Goal: Transaction & Acquisition: Download file/media

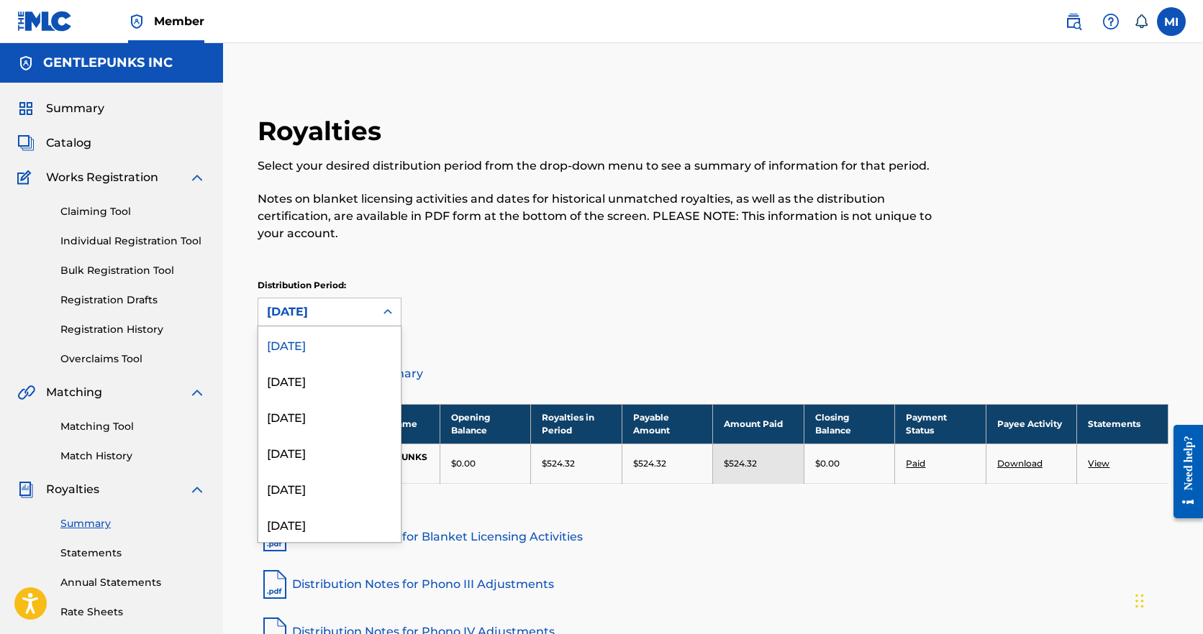
click at [389, 305] on icon at bounding box center [387, 312] width 14 height 14
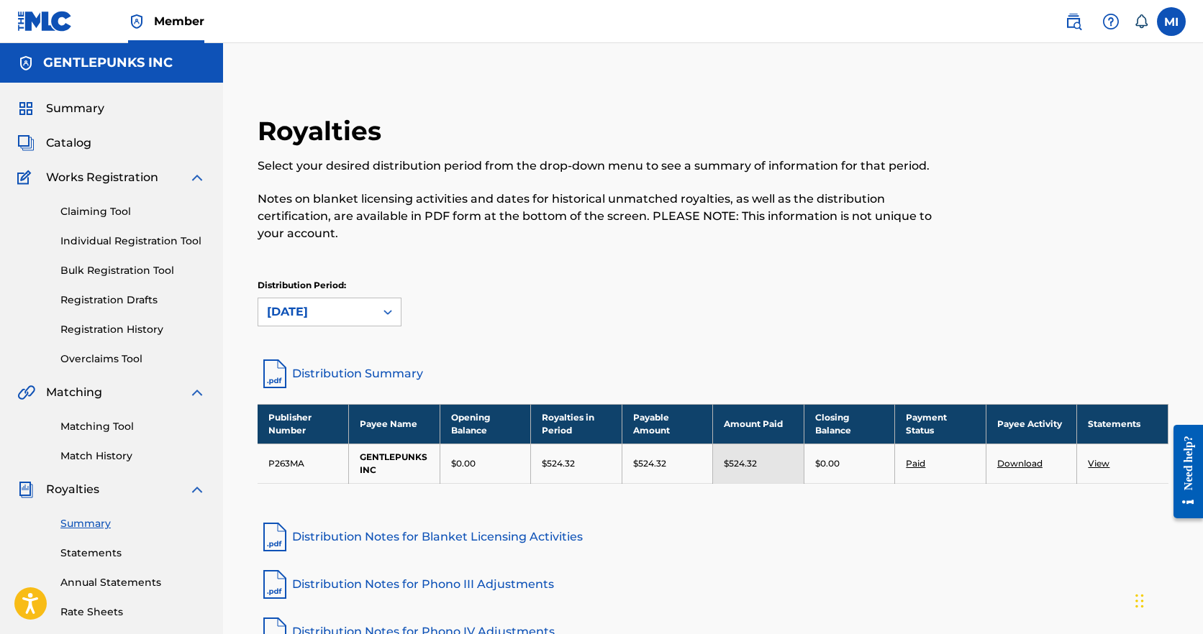
click at [1098, 458] on link "View" at bounding box center [1099, 463] width 22 height 11
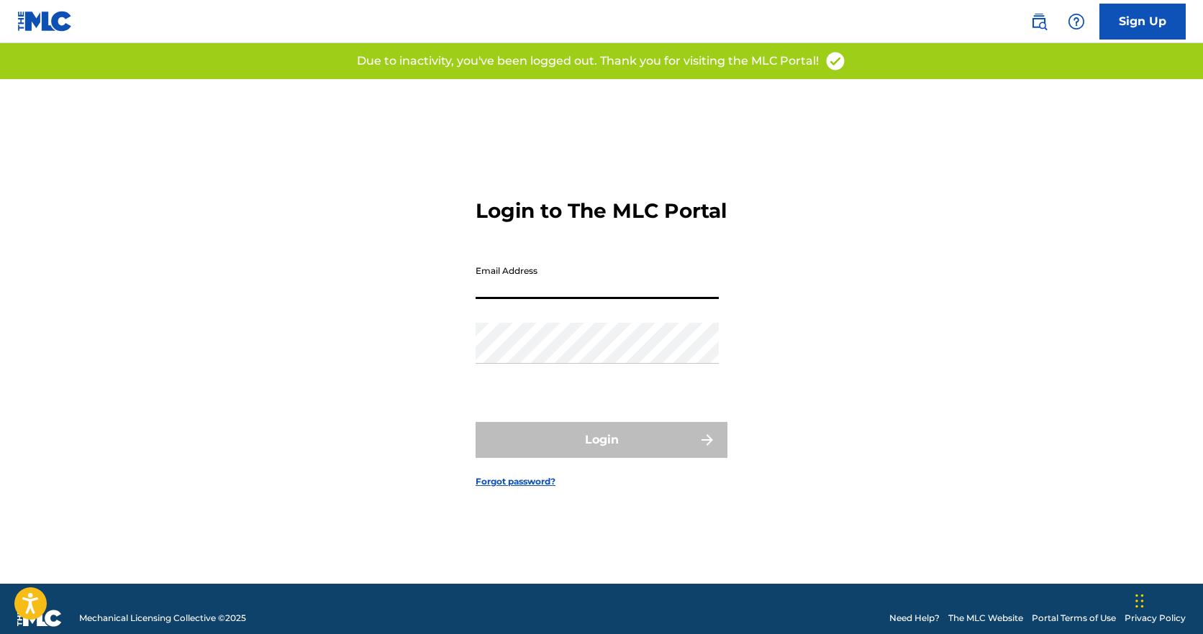
type input "[PERSON_NAME][EMAIL_ADDRESS][DOMAIN_NAME]"
click at [601, 452] on button "Login" at bounding box center [601, 440] width 252 height 36
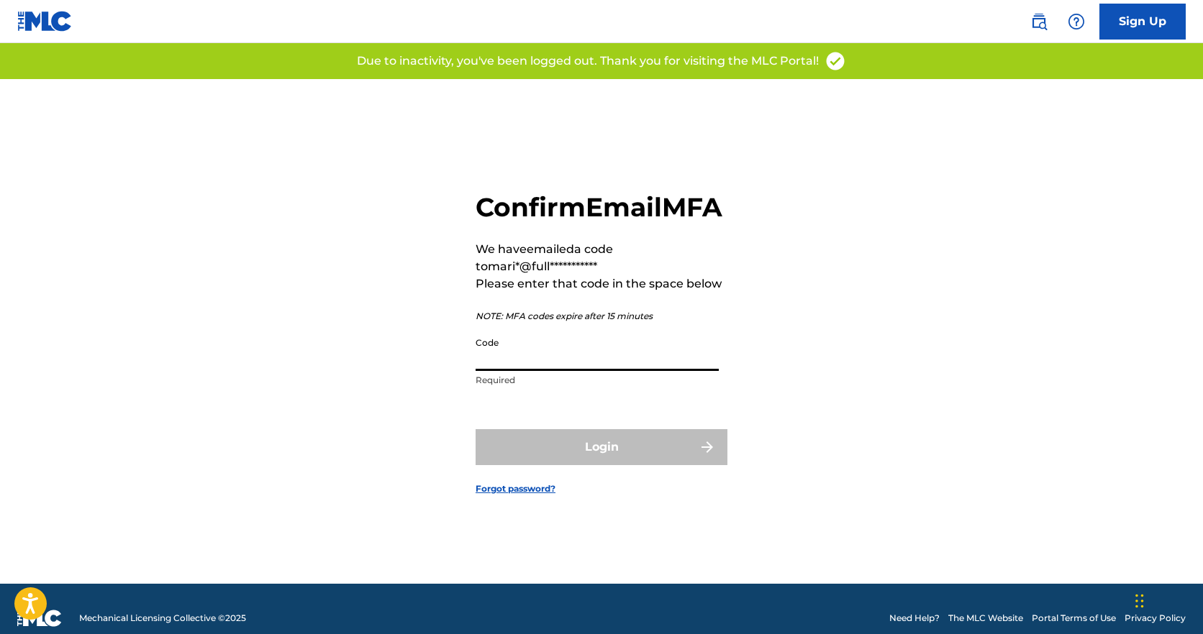
click at [501, 370] on input "Code" at bounding box center [596, 350] width 243 height 41
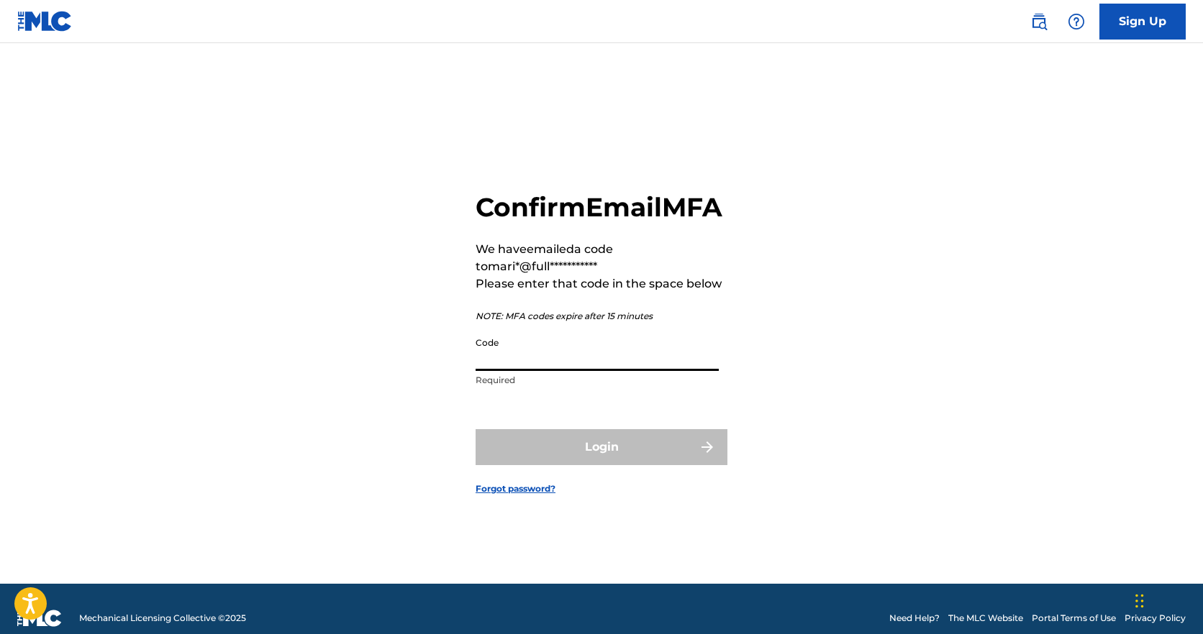
paste input "508834"
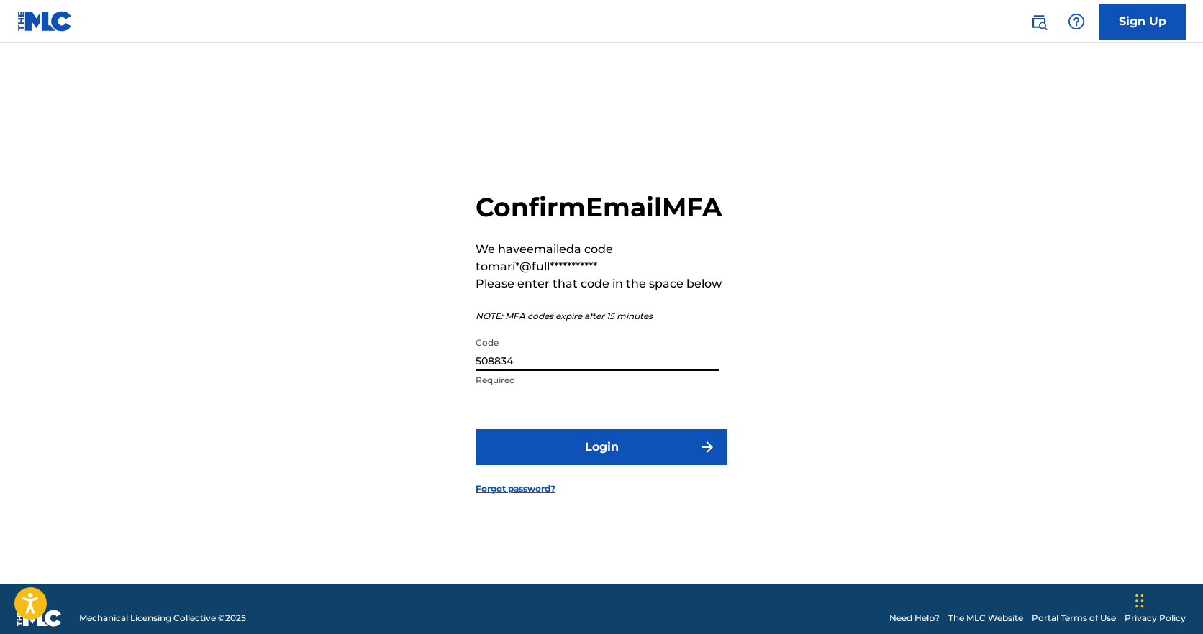
type input "508834"
click at [580, 455] on button "Login" at bounding box center [601, 447] width 252 height 36
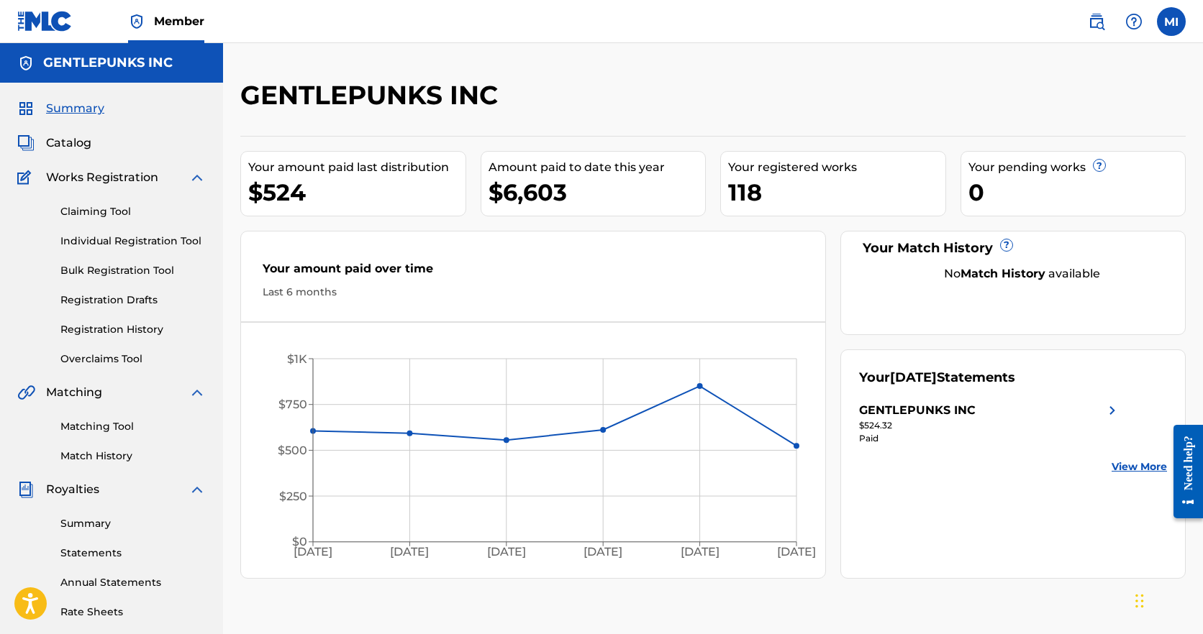
click at [89, 524] on link "Summary" at bounding box center [132, 523] width 145 height 15
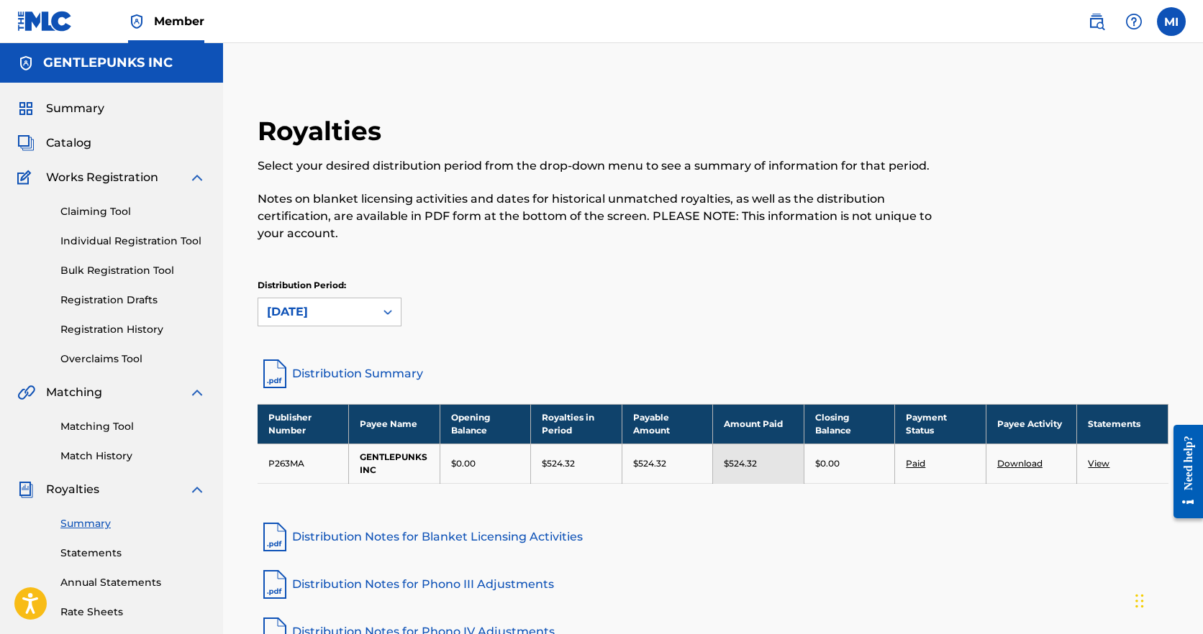
click at [1096, 452] on td "View" at bounding box center [1122, 464] width 91 height 40
click at [1098, 458] on link "View" at bounding box center [1099, 463] width 22 height 11
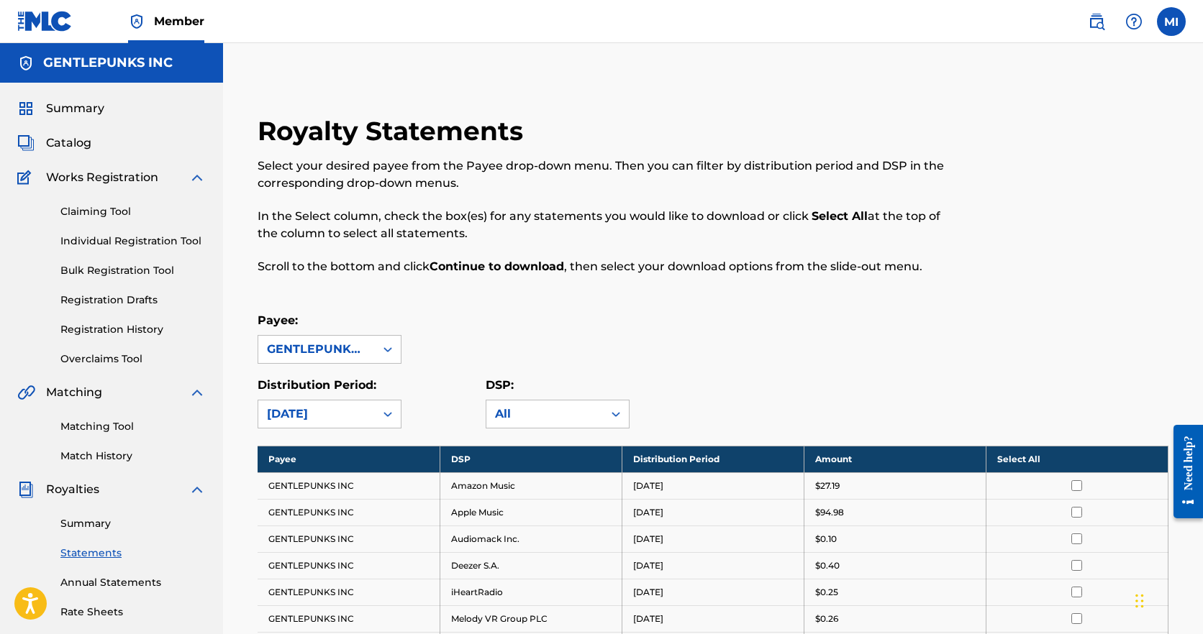
click at [1075, 457] on th "Select All" at bounding box center [1076, 459] width 182 height 27
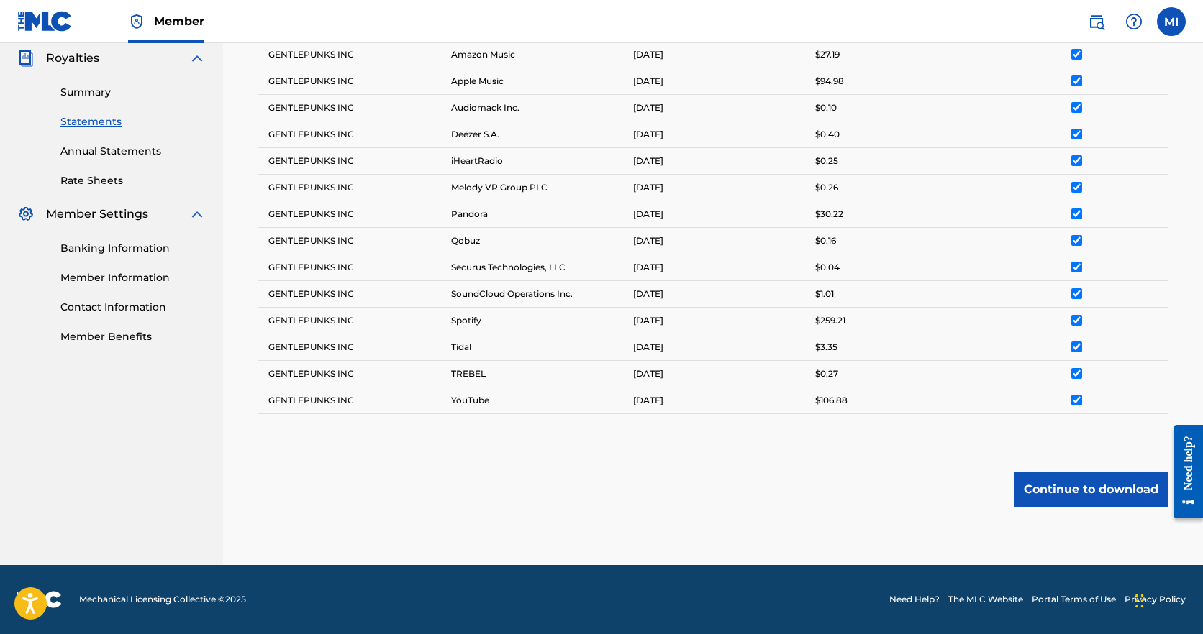
scroll to position [432, 0]
click at [1076, 489] on button "Continue to download" at bounding box center [1090, 490] width 155 height 36
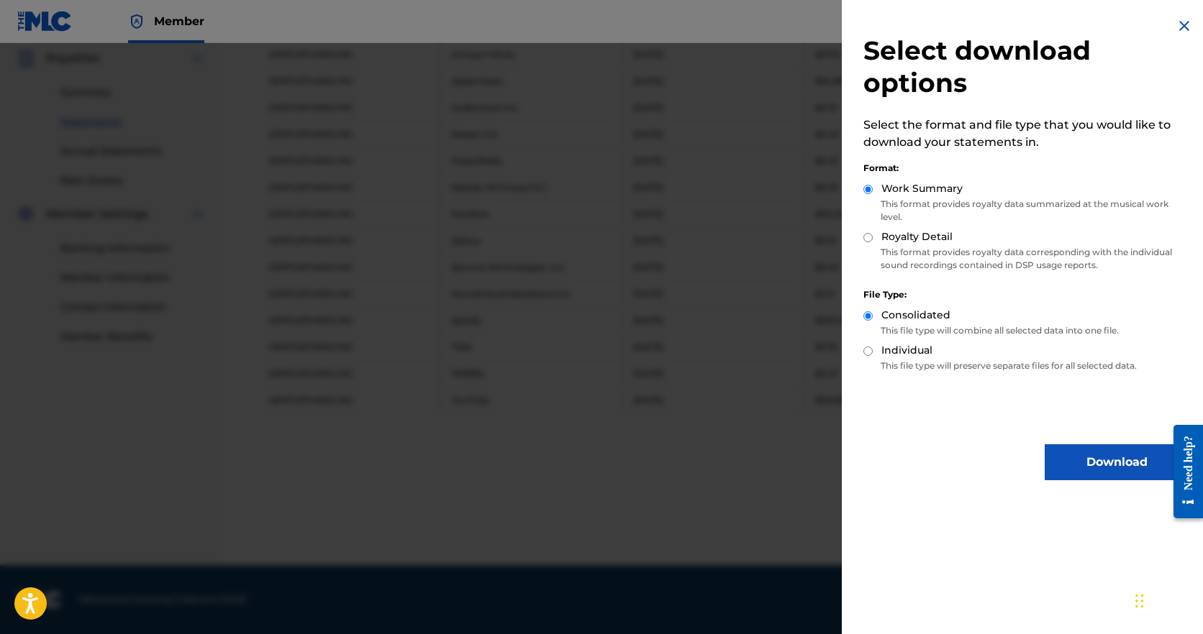
click at [1080, 455] on button "Download" at bounding box center [1116, 462] width 144 height 36
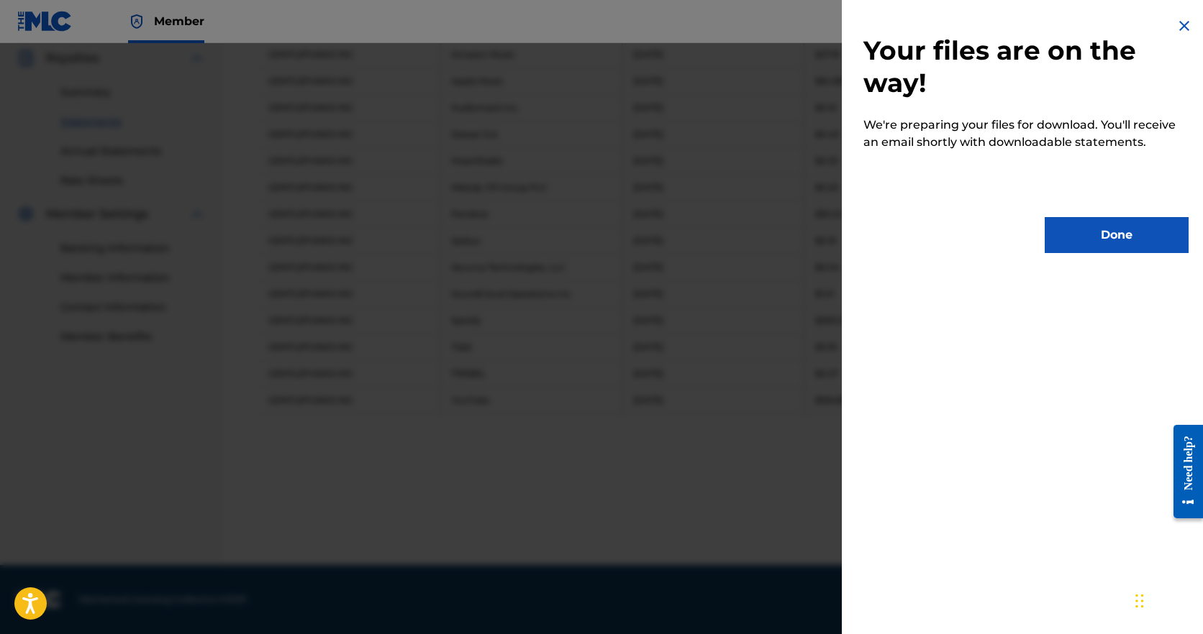
click at [1089, 245] on button "Done" at bounding box center [1116, 235] width 144 height 36
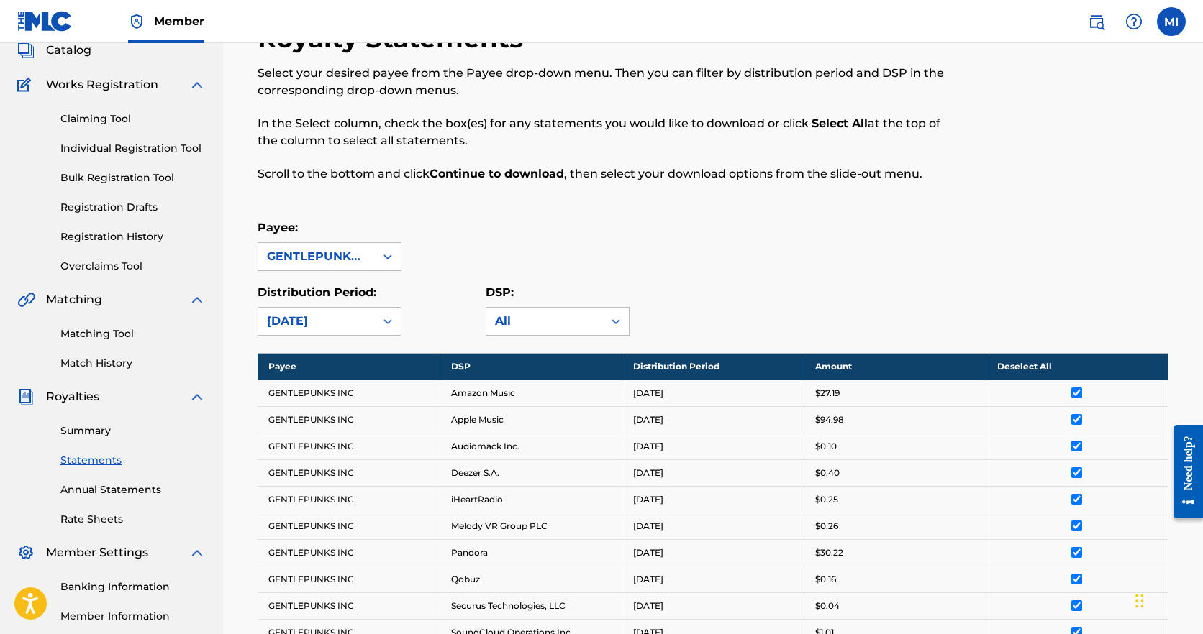
scroll to position [88, 0]
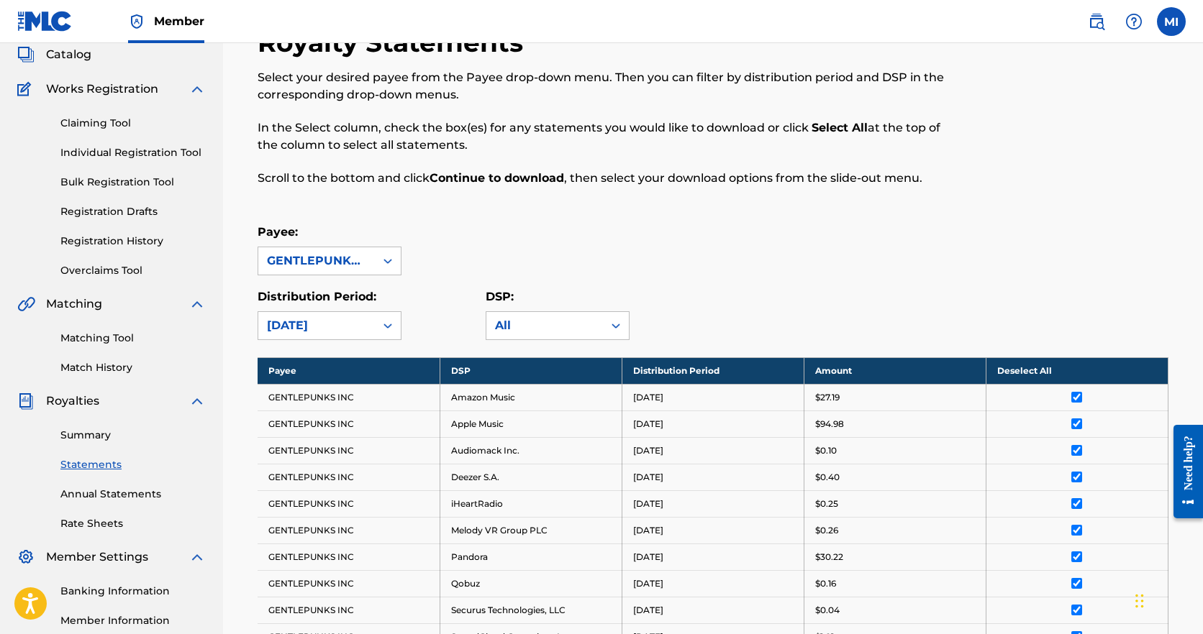
click at [131, 242] on link "Registration History" at bounding box center [132, 241] width 145 height 15
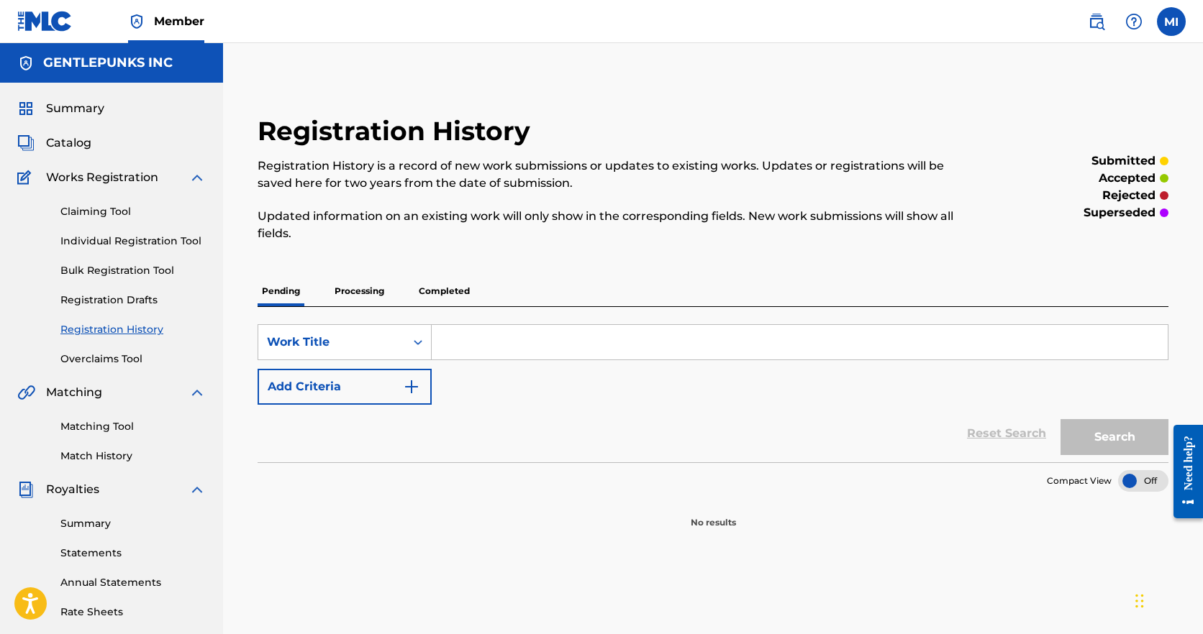
click at [359, 291] on p "Processing" at bounding box center [359, 291] width 58 height 30
click at [440, 296] on p "Completed" at bounding box center [444, 291] width 60 height 30
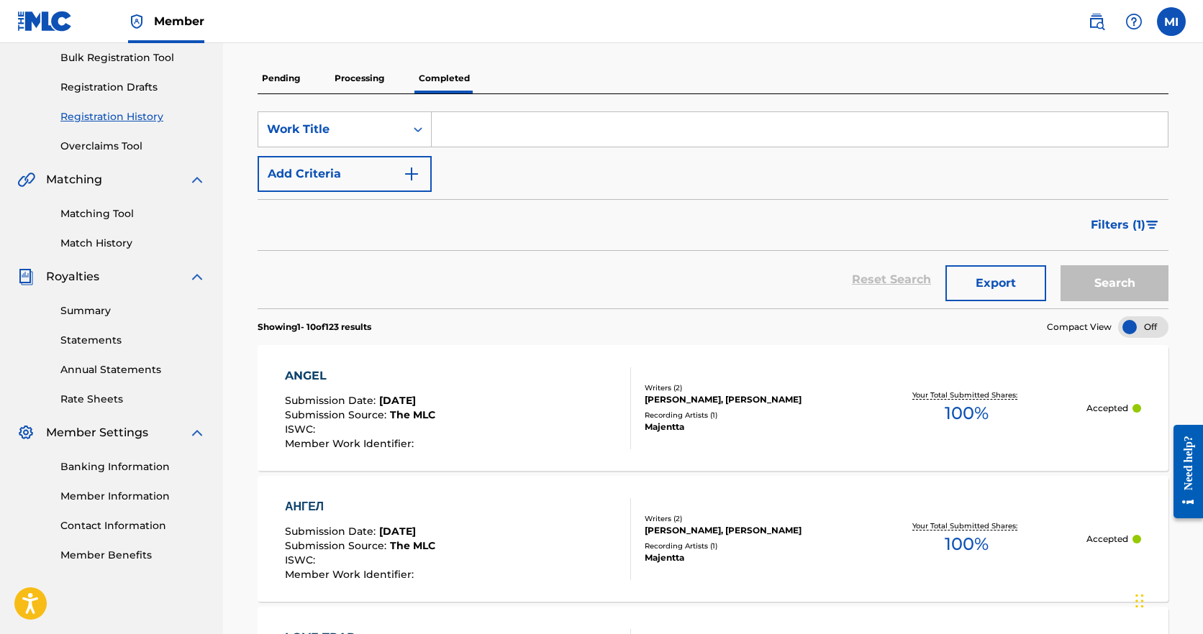
scroll to position [219, 0]
